Goal: Information Seeking & Learning: Learn about a topic

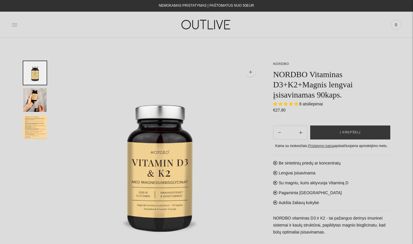
click at [16, 23] on icon at bounding box center [14, 24] width 5 height 3
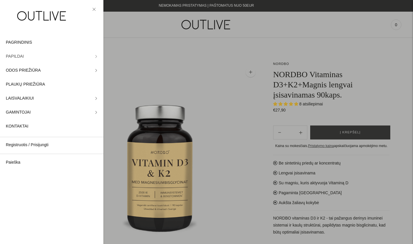
click at [37, 57] on link "PAPILDAI" at bounding box center [52, 57] width 104 height 14
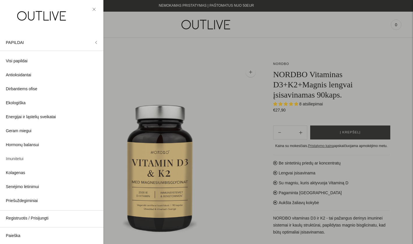
click at [19, 159] on span "Imunitetui" at bounding box center [15, 159] width 18 height 7
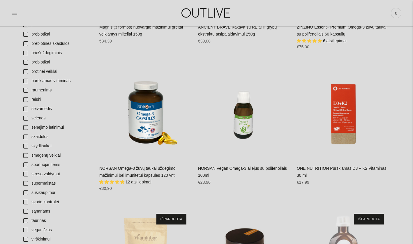
scroll to position [798, 0]
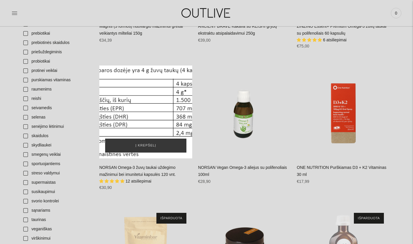
click at [151, 114] on div "NORSAN Omega-3 žuvų taukai uždegimo mažinimui bei imunitetui kapsulės 120 vnt.\a" at bounding box center [145, 112] width 93 height 93
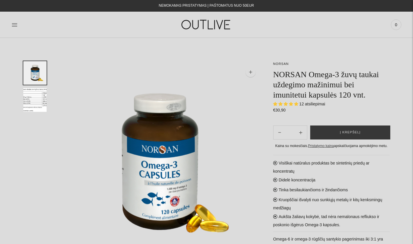
click at [20, 25] on div at bounding box center [77, 25] width 130 height 20
click at [12, 25] on icon at bounding box center [15, 25] width 6 height 6
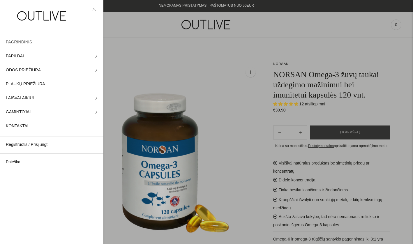
click at [61, 39] on link "PAGRINDINIS" at bounding box center [52, 42] width 104 height 14
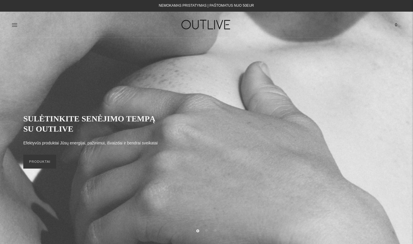
click at [14, 28] on link at bounding box center [15, 24] width 6 height 13
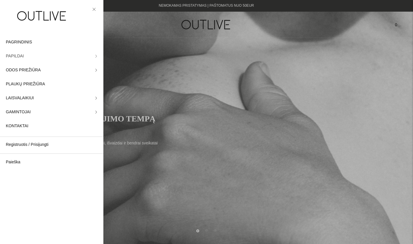
click at [50, 55] on link "PAPILDAI" at bounding box center [52, 56] width 104 height 14
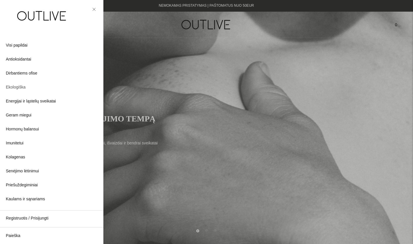
scroll to position [17, 0]
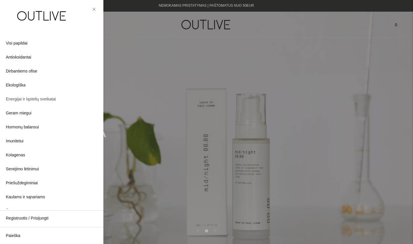
click at [56, 101] on span "Energijai ir ląstelių sveikatai" at bounding box center [31, 99] width 50 height 7
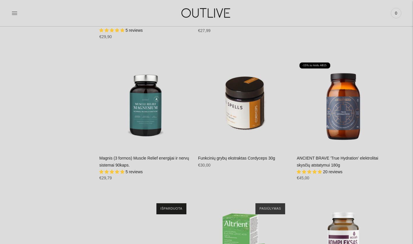
scroll to position [1540, 0]
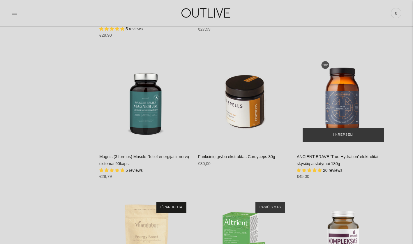
click at [339, 96] on div "ANCIENT BRAVE 'True Hydration' elektrolitai skysčių atstatymui 180g\a" at bounding box center [343, 101] width 93 height 93
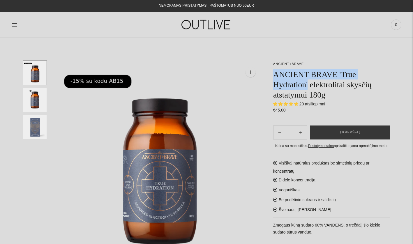
drag, startPoint x: 275, startPoint y: 74, endPoint x: 312, endPoint y: 82, distance: 38.1
click at [312, 82] on h1 "ANCIENT BRAVE 'True Hydration' elektrolitai skysčių atstatymui 180g" at bounding box center [332, 84] width 117 height 31
copy h1 "ANCIENT BRAVE 'True Hydration'"
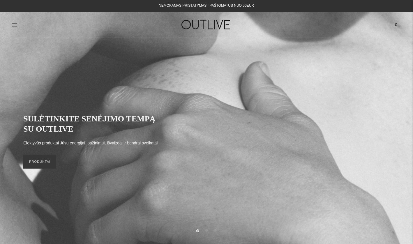
click at [13, 27] on icon at bounding box center [15, 25] width 6 height 6
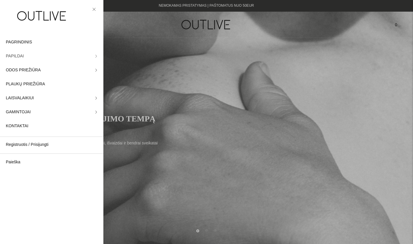
click at [73, 57] on link "PAPILDAI" at bounding box center [52, 56] width 104 height 14
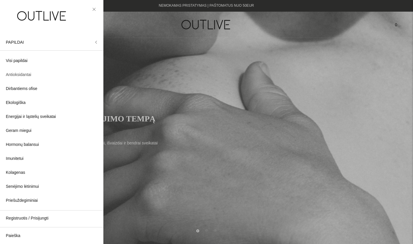
click at [16, 76] on span "Antioksidantai" at bounding box center [18, 74] width 25 height 7
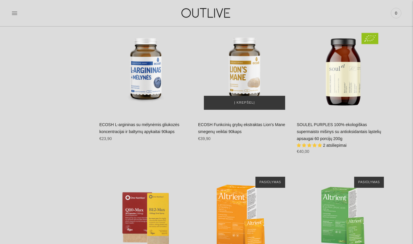
scroll to position [1006, 0]
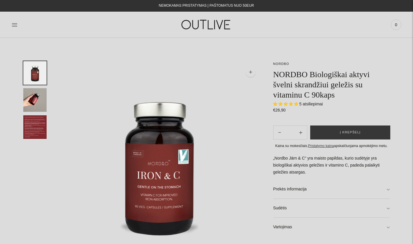
click at [311, 102] on span "5 atsiliepimai" at bounding box center [312, 104] width 24 height 5
click at [304, 104] on span "5 atsiliepimai" at bounding box center [312, 104] width 24 height 5
click at [309, 103] on span "5 atsiliepimai" at bounding box center [312, 104] width 24 height 5
